Goal: Navigation & Orientation: Understand site structure

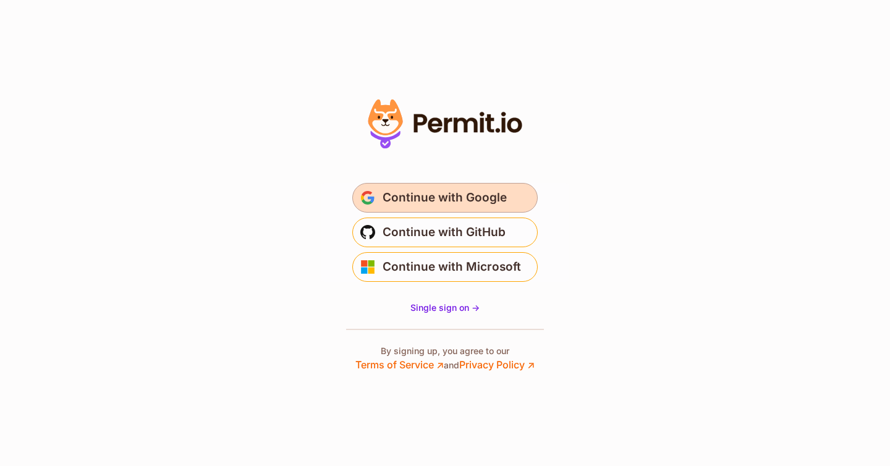
click at [453, 205] on span "Continue with Google" at bounding box center [445, 198] width 124 height 20
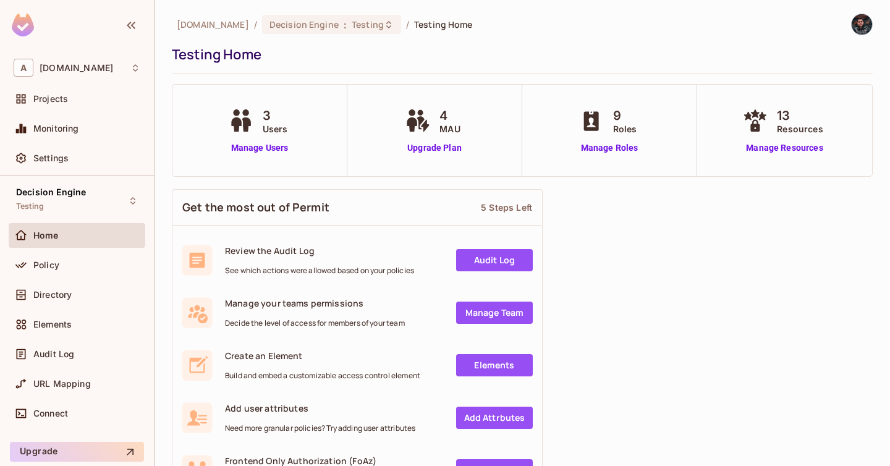
click at [112, 85] on div "A [DOMAIN_NAME] Projects Monitoring Settings" at bounding box center [77, 115] width 154 height 122
click at [111, 90] on div "Projects" at bounding box center [77, 99] width 137 height 25
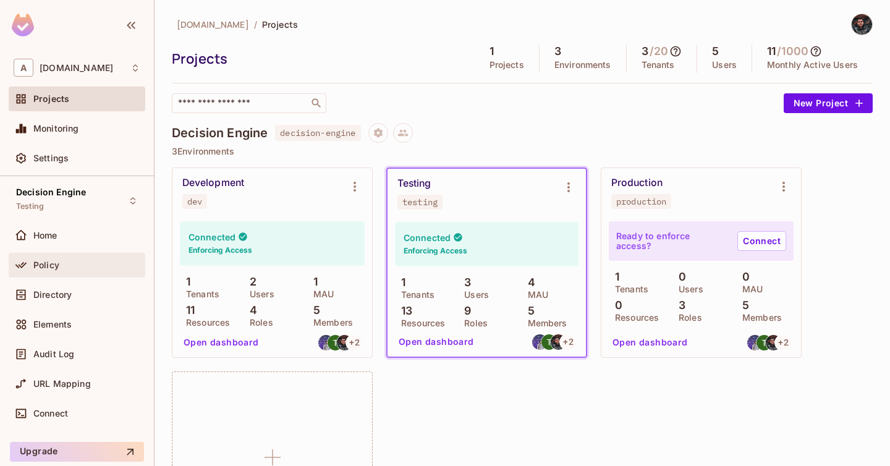
click at [56, 256] on div "Policy" at bounding box center [77, 265] width 137 height 25
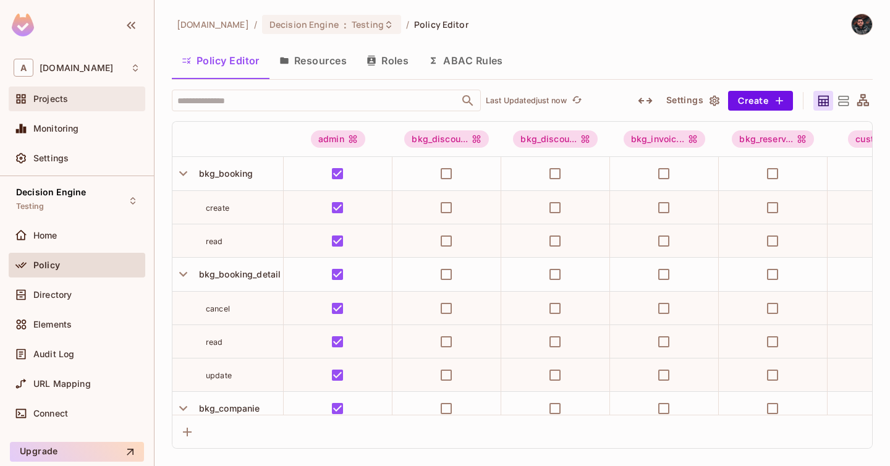
click at [73, 95] on div "Projects" at bounding box center [86, 99] width 107 height 10
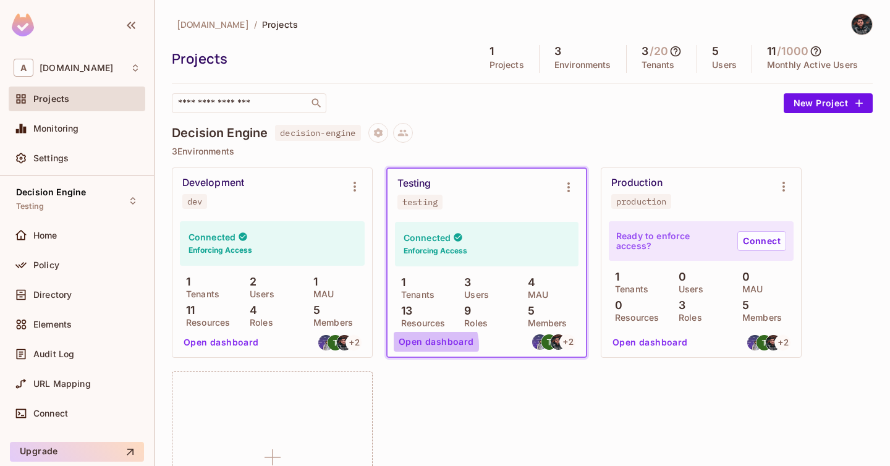
click at [427, 345] on button "Open dashboard" at bounding box center [436, 342] width 85 height 20
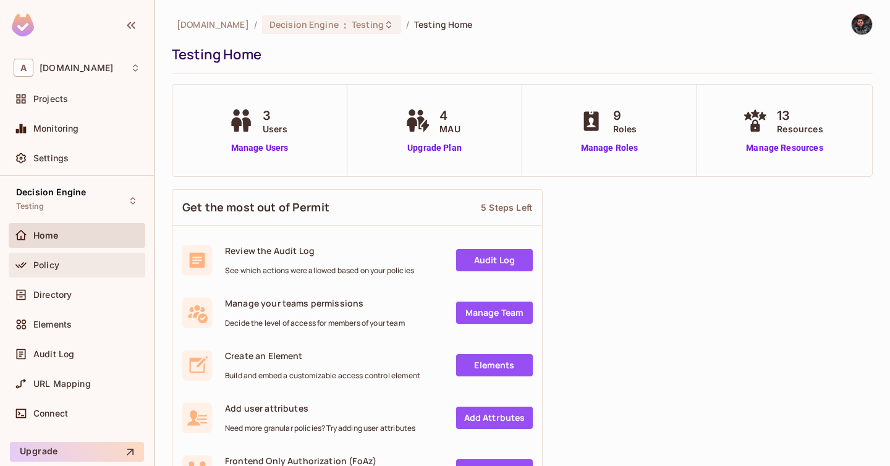
click at [86, 260] on div "Policy" at bounding box center [86, 265] width 107 height 10
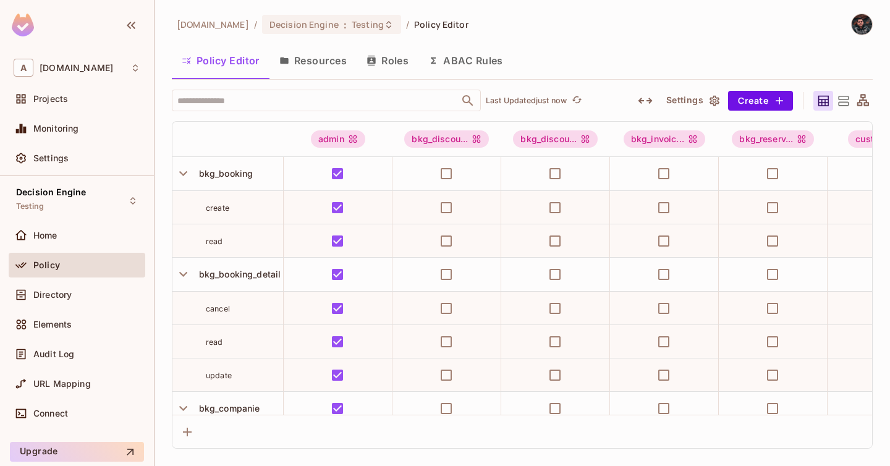
click at [304, 68] on button "Resources" at bounding box center [312, 60] width 87 height 31
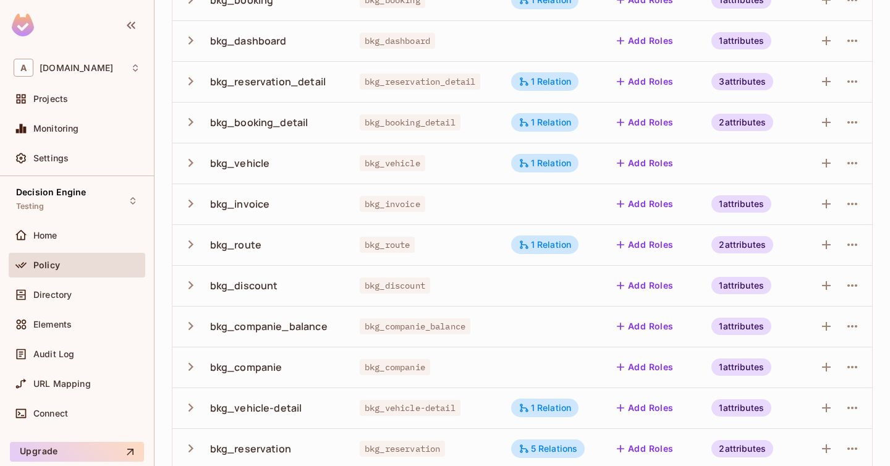
scroll to position [224, 0]
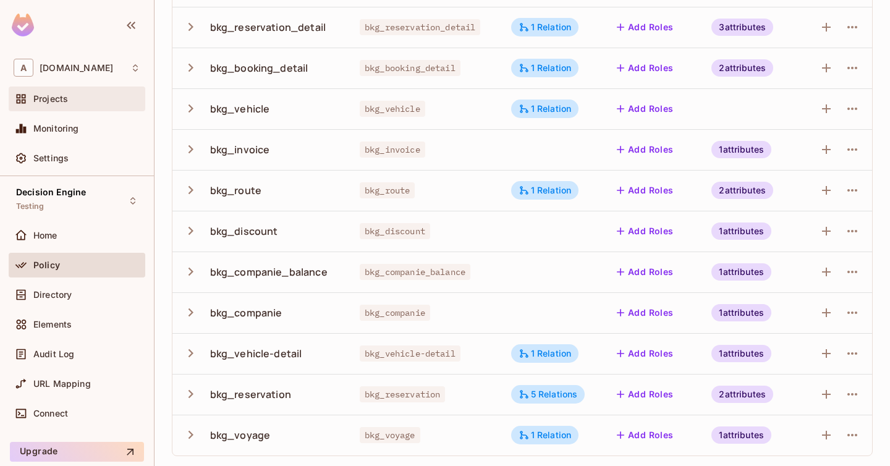
click at [56, 98] on span "Projects" at bounding box center [50, 99] width 35 height 10
